Goal: Information Seeking & Learning: Find specific fact

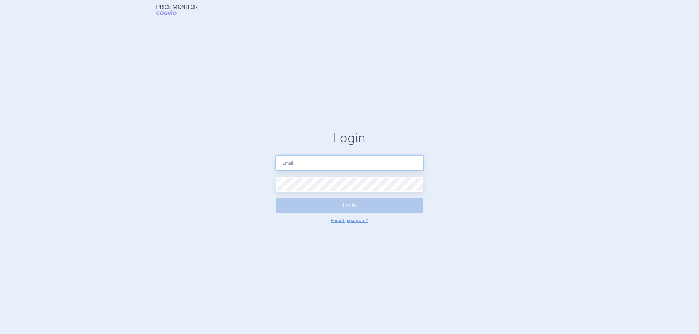
type input "[PERSON_NAME][EMAIL_ADDRESS][PERSON_NAME][DOMAIN_NAME]"
click at [317, 202] on button "Login" at bounding box center [349, 205] width 147 height 15
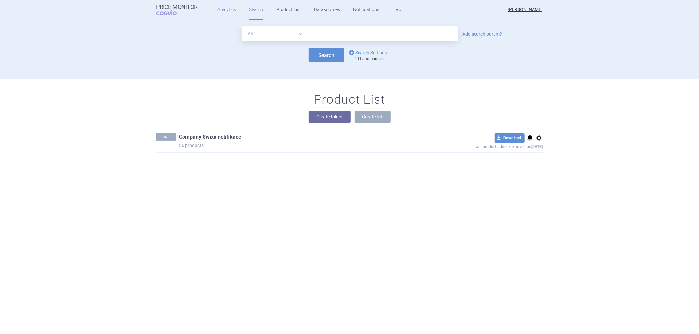
click at [227, 13] on link "Analytics" at bounding box center [226, 10] width 19 height 20
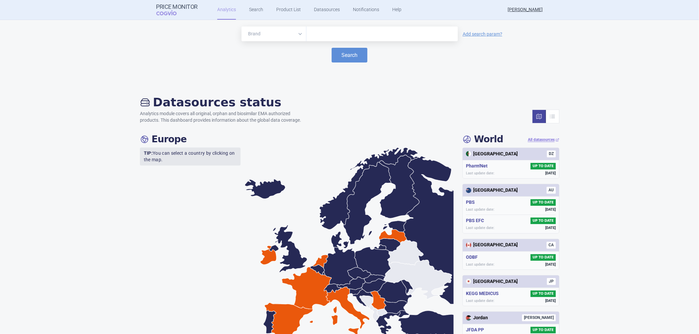
click at [323, 32] on input "text" at bounding box center [382, 34] width 145 height 9
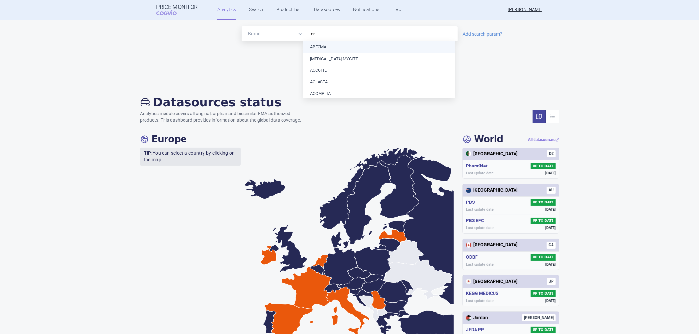
type input "cry"
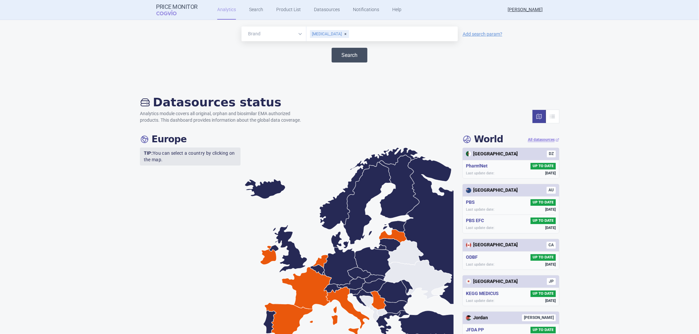
click at [343, 54] on button "Search" at bounding box center [349, 55] width 36 height 15
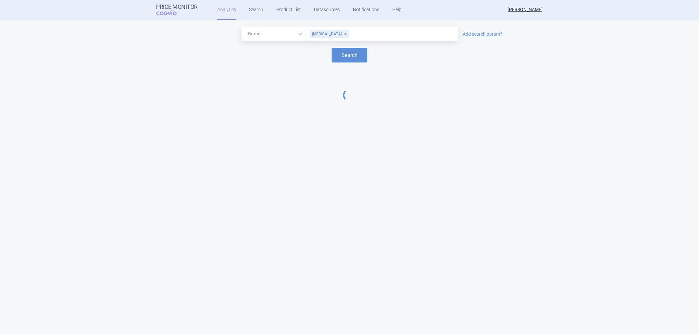
select select "EUR"
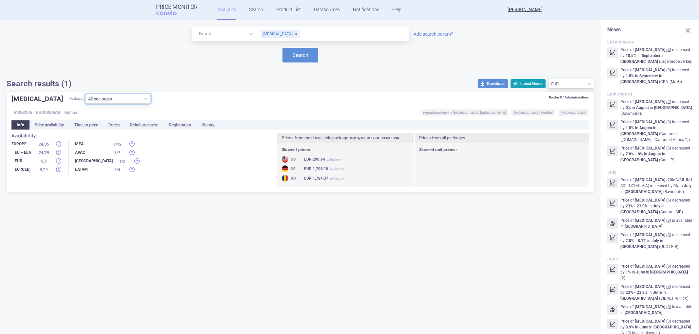
click at [126, 99] on select "All packages 10MG/ML INJ SOL 1X0.33ML ISP ( 5 ) 10MG/ML INJ SOL 1X1ML VIA ( 40 …" at bounding box center [118, 99] width 66 height 10
select select "ae5bc54e-504e-4b53-80a2-c53f08939de7"
click at [85, 104] on select "All packages 10MG/ML INJ SOL 1X0.33ML ISP ( 5 ) 10MG/ML INJ SOL 1X1ML VIA ( 40 …" at bounding box center [118, 99] width 66 height 10
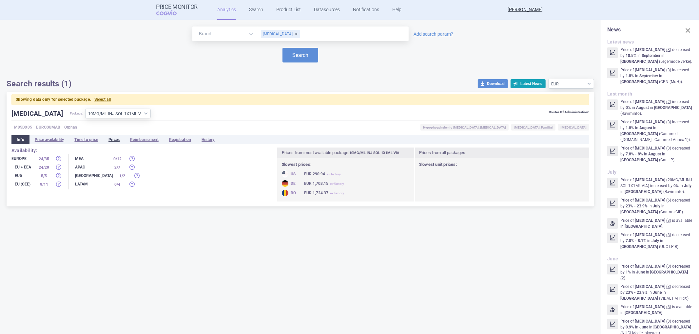
click at [114, 138] on li "Prices" at bounding box center [114, 139] width 22 height 9
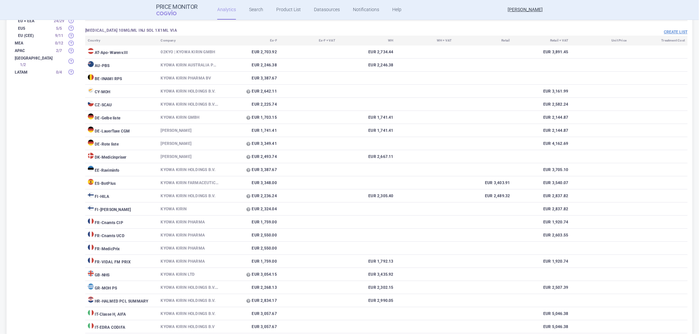
scroll to position [254, 0]
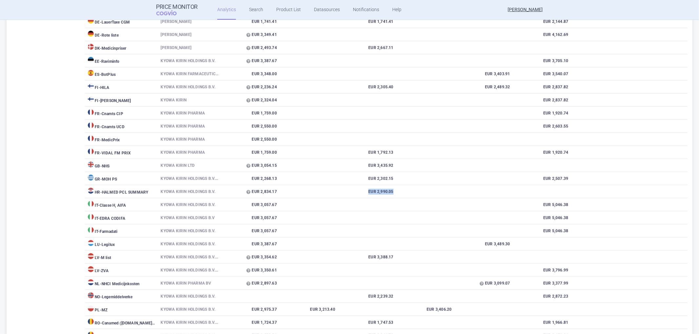
drag, startPoint x: 366, startPoint y: 196, endPoint x: 397, endPoint y: 197, distance: 30.8
click at [397, 197] on tr "HR - HALMED PCL SUMMARY Kyowa Kirin Holdings B.V. EUR 2,834.17 EUR 2,990.05" at bounding box center [386, 191] width 602 height 13
click at [371, 198] on td "EUR 2,990.05" at bounding box center [367, 191] width 58 height 13
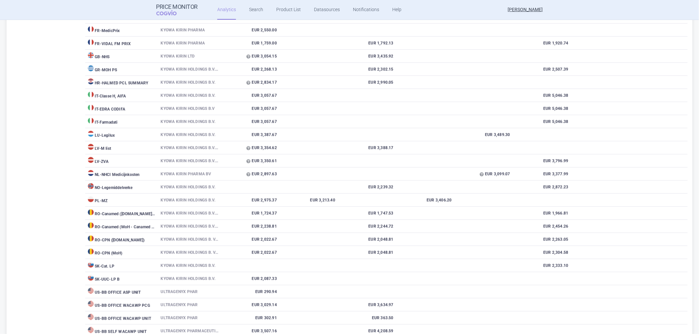
scroll to position [437, 0]
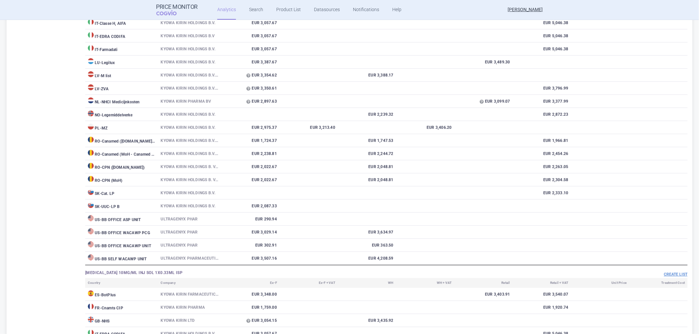
drag, startPoint x: 103, startPoint y: 176, endPoint x: 133, endPoint y: 178, distance: 29.9
click at [133, 174] on td "RO - CPN ([DOMAIN_NAME])" at bounding box center [121, 166] width 73 height 13
drag, startPoint x: 105, startPoint y: 149, endPoint x: 134, endPoint y: 148, distance: 28.2
click at [134, 147] on td "RO - Canamed ([DOMAIN_NAME] - Canamed Annex 1)" at bounding box center [121, 140] width 73 height 13
drag, startPoint x: 105, startPoint y: 175, endPoint x: 122, endPoint y: 176, distance: 17.1
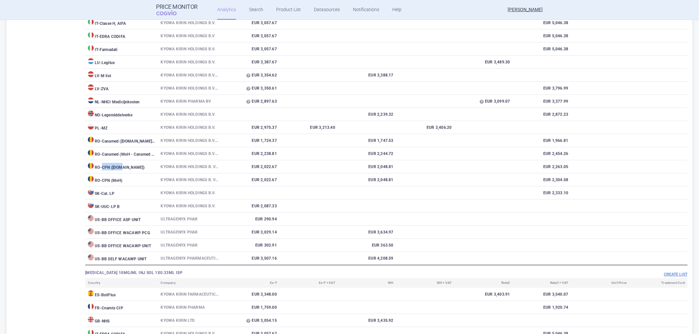
click at [122, 174] on td "RO - CPN ([DOMAIN_NAME])" at bounding box center [121, 166] width 73 height 13
drag, startPoint x: 260, startPoint y: 174, endPoint x: 272, endPoint y: 175, distance: 12.8
click at [272, 174] on td "EUR 2,022.67" at bounding box center [250, 166] width 58 height 13
click at [293, 174] on td at bounding box center [308, 166] width 58 height 13
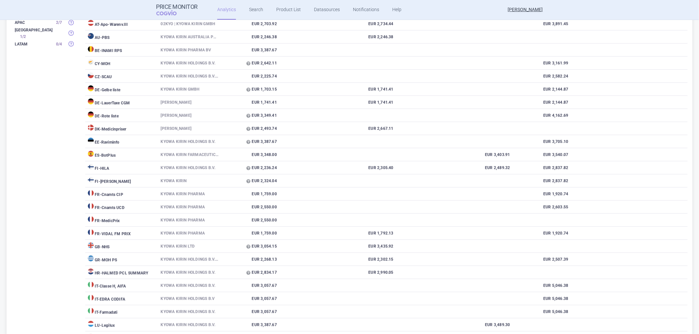
scroll to position [145, 0]
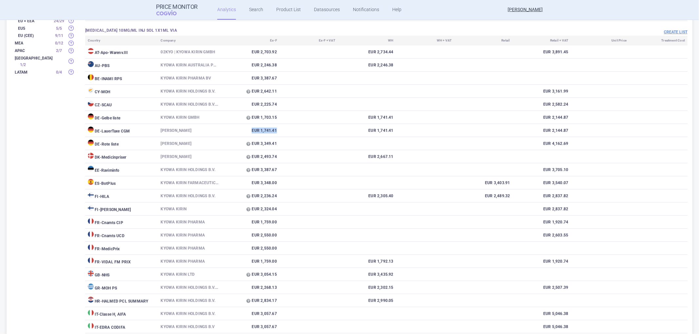
drag, startPoint x: 251, startPoint y: 132, endPoint x: 282, endPoint y: 133, distance: 30.8
click at [282, 133] on tr "DE - LauerTaxe [MEDICAL_DATA] Kyowa Kirin EUR 1,741.41 EUR 1,741.41 EUR 2,144.87" at bounding box center [386, 130] width 602 height 13
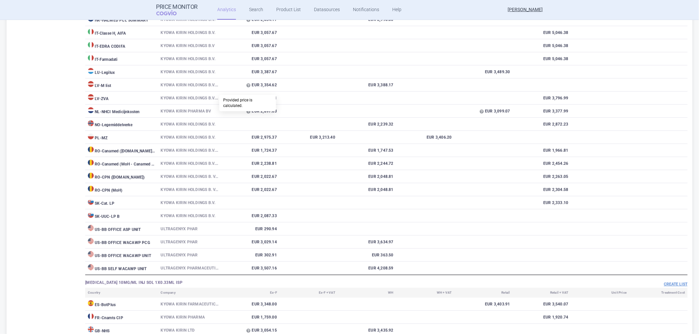
scroll to position [437, 0]
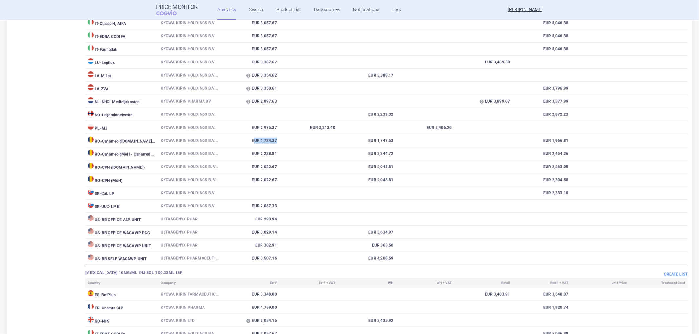
drag, startPoint x: 251, startPoint y: 148, endPoint x: 277, endPoint y: 148, distance: 26.2
click at [277, 147] on tr "RO - Canamed ([DOMAIN_NAME] - Canamed Annex 1) KYOWA KIRIN HOLDINGS B.V.- OLAND…" at bounding box center [386, 140] width 602 height 13
click at [253, 147] on td "EUR 1,724.37" at bounding box center [250, 140] width 58 height 13
drag, startPoint x: 250, startPoint y: 149, endPoint x: 277, endPoint y: 149, distance: 26.5
click at [277, 147] on td "EUR 1,724.37" at bounding box center [250, 140] width 58 height 13
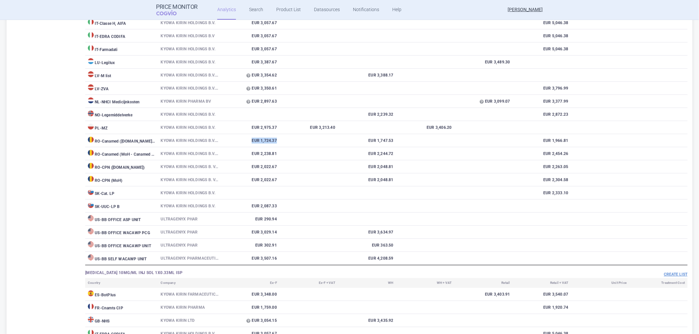
click at [277, 147] on td "EUR 1,724.37" at bounding box center [250, 140] width 58 height 13
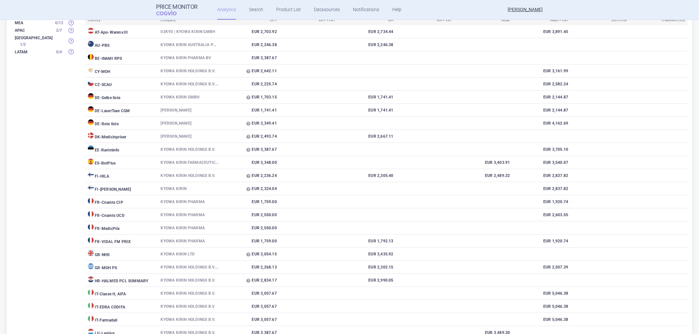
scroll to position [145, 0]
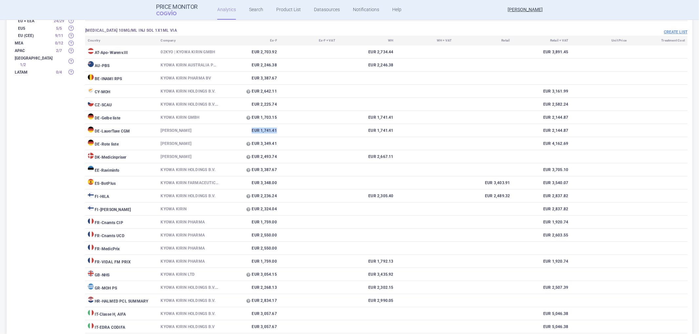
drag, startPoint x: 247, startPoint y: 132, endPoint x: 282, endPoint y: 132, distance: 34.4
click at [282, 132] on tr "DE - LauerTaxe [MEDICAL_DATA] Kyowa Kirin EUR 1,741.41 EUR 1,741.41 EUR 2,144.87" at bounding box center [386, 130] width 602 height 13
click at [267, 135] on td "EUR 1,741.41" at bounding box center [250, 130] width 58 height 13
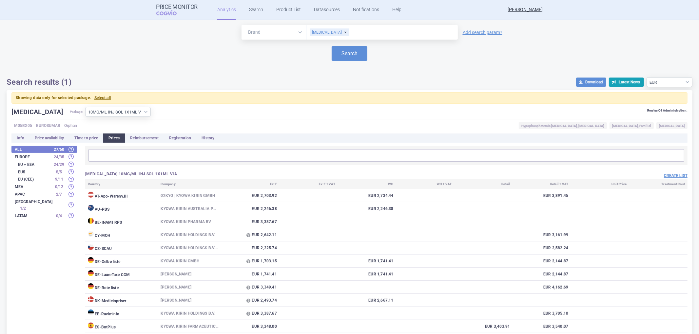
scroll to position [0, 0]
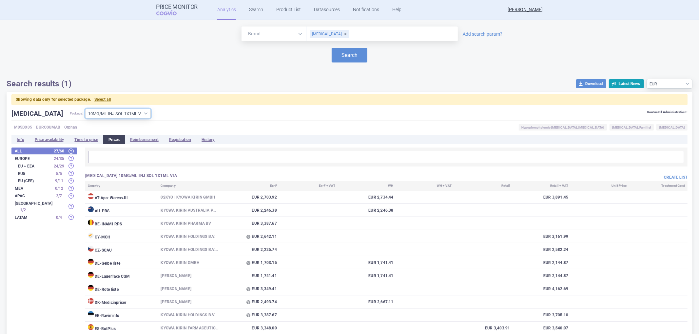
click at [125, 113] on select "All packages 10MG/ML INJ SOL 1X0.33ML ISP ( 5 ) 10MG/ML INJ SOL 1X1ML VIA ( 40 …" at bounding box center [118, 114] width 66 height 10
select select
click at [85, 109] on select "All packages 10MG/ML INJ SOL 1X0.33ML ISP ( 5 ) 10MG/ML INJ SOL 1X1ML VIA ( 40 …" at bounding box center [118, 114] width 66 height 10
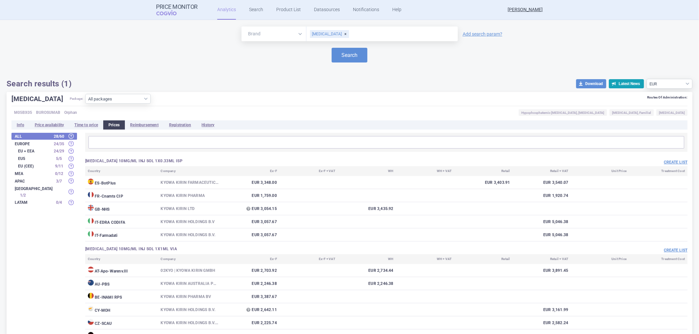
click at [106, 142] on input "text" at bounding box center [385, 142] width 591 height 9
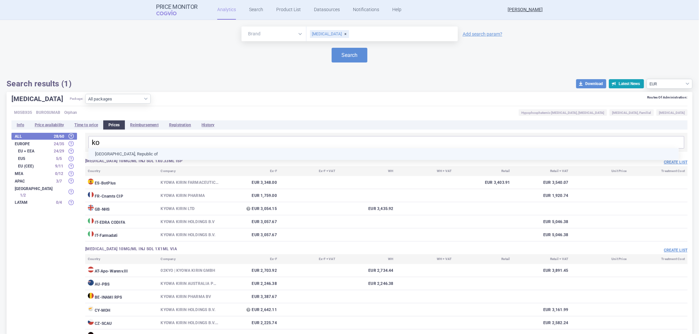
type input "kor"
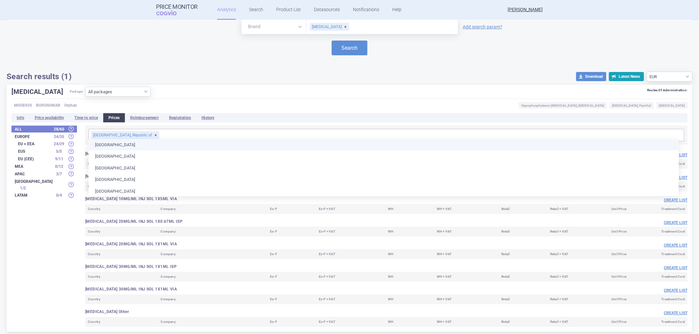
scroll to position [9, 0]
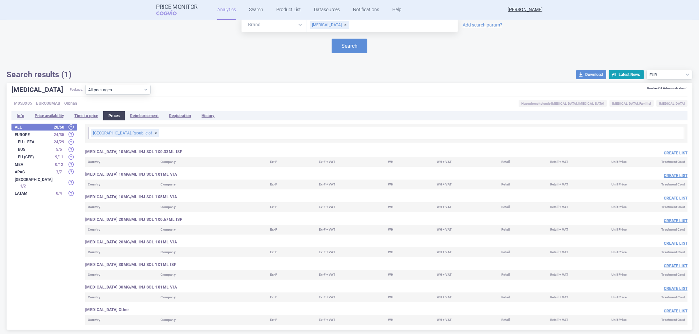
click at [128, 132] on div "[GEOGRAPHIC_DATA], Republic of" at bounding box center [125, 133] width 68 height 8
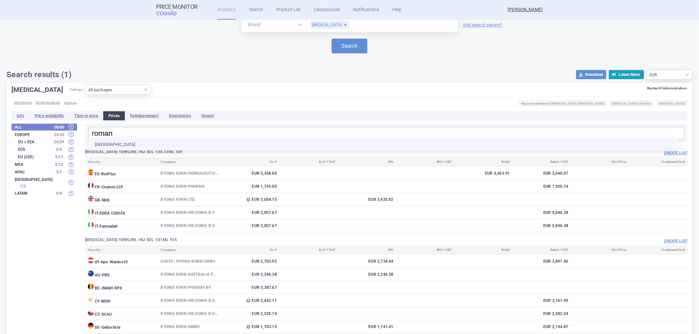
type input "romani"
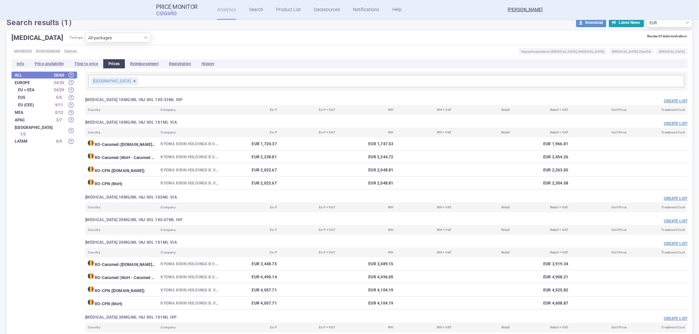
scroll to position [0, 0]
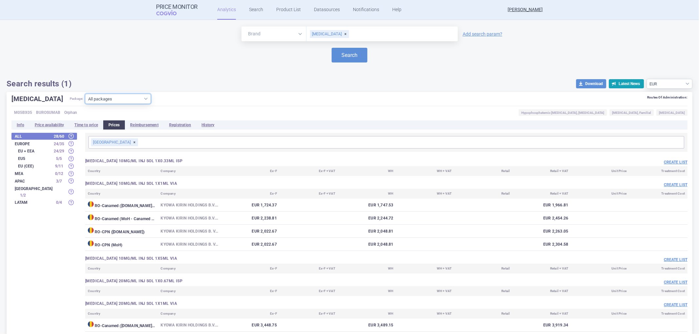
click at [125, 98] on select "All packages 10MG/ML INJ SOL 1X0.33ML ISP ( 5 ) 10MG/ML INJ SOL 1X1ML VIA ( 40 …" at bounding box center [118, 99] width 66 height 10
select select "ae5bc54e-504e-4b53-80a2-c53f08939de7"
click at [85, 104] on select "All packages 10MG/ML INJ SOL 1X0.33ML ISP ( 5 ) 10MG/ML INJ SOL 1X1ML VIA ( 40 …" at bounding box center [118, 99] width 66 height 10
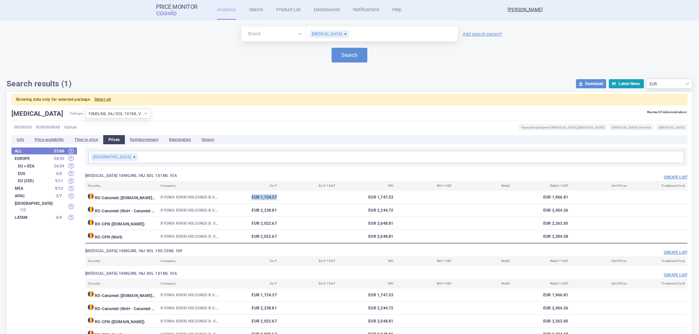
drag, startPoint x: 249, startPoint y: 196, endPoint x: 277, endPoint y: 197, distance: 27.6
click at [277, 197] on td "EUR 1,724.37" at bounding box center [250, 197] width 58 height 13
click at [111, 156] on div "[GEOGRAPHIC_DATA]" at bounding box center [114, 157] width 47 height 8
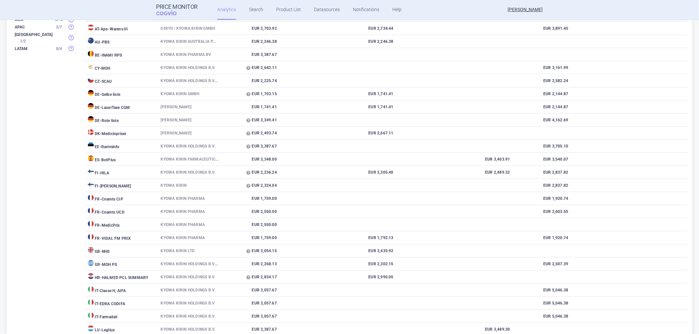
scroll to position [182, 0]
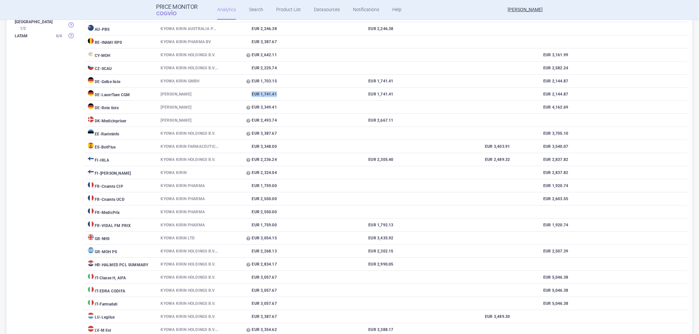
drag, startPoint x: 246, startPoint y: 94, endPoint x: 288, endPoint y: 96, distance: 42.0
click at [288, 96] on tr "DE - LauerTaxe [MEDICAL_DATA] Kyowa Kirin EUR 1,741.41 EUR 1,741.41 EUR 2,144.87" at bounding box center [386, 94] width 602 height 13
drag, startPoint x: 248, startPoint y: 230, endPoint x: 277, endPoint y: 230, distance: 28.8
click at [277, 230] on td "EUR 1,759.00" at bounding box center [250, 225] width 58 height 13
click at [241, 228] on td "EUR 1,759.00" at bounding box center [250, 225] width 58 height 13
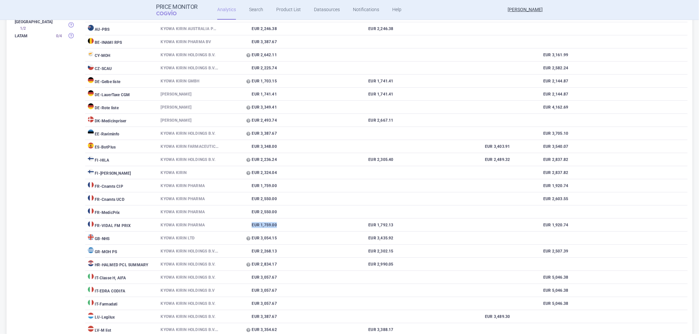
drag, startPoint x: 246, startPoint y: 228, endPoint x: 281, endPoint y: 228, distance: 34.4
click at [281, 228] on tr "FR - [PERSON_NAME] PRIX KYOWA KIRIN PHARMA EUR 1,759.00 EUR 1,792.13 EUR 1,920.…" at bounding box center [386, 225] width 602 height 13
drag, startPoint x: 252, startPoint y: 82, endPoint x: 281, endPoint y: 82, distance: 28.8
click at [281, 82] on tr "DE - Gelbe liste Kyowa Kirin GmbH EUR 1,703.15 EUR 1,741.41 EUR 2,144.87" at bounding box center [386, 81] width 602 height 13
drag, startPoint x: 257, startPoint y: 93, endPoint x: 282, endPoint y: 94, distance: 24.6
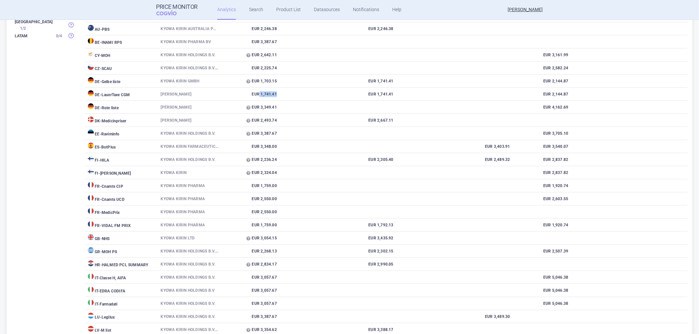
click at [282, 94] on tr "DE - LauerTaxe [MEDICAL_DATA] Kyowa Kirin EUR 1,741.41 EUR 1,741.41 EUR 2,144.87" at bounding box center [386, 94] width 602 height 13
